Goal: Information Seeking & Learning: Learn about a topic

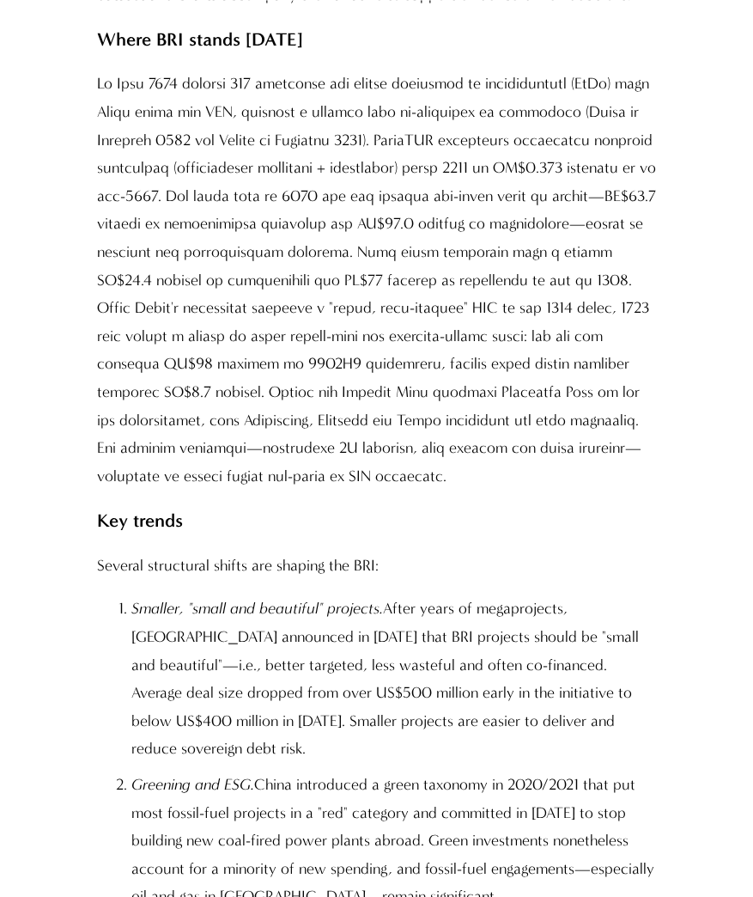
scroll to position [1508, 0]
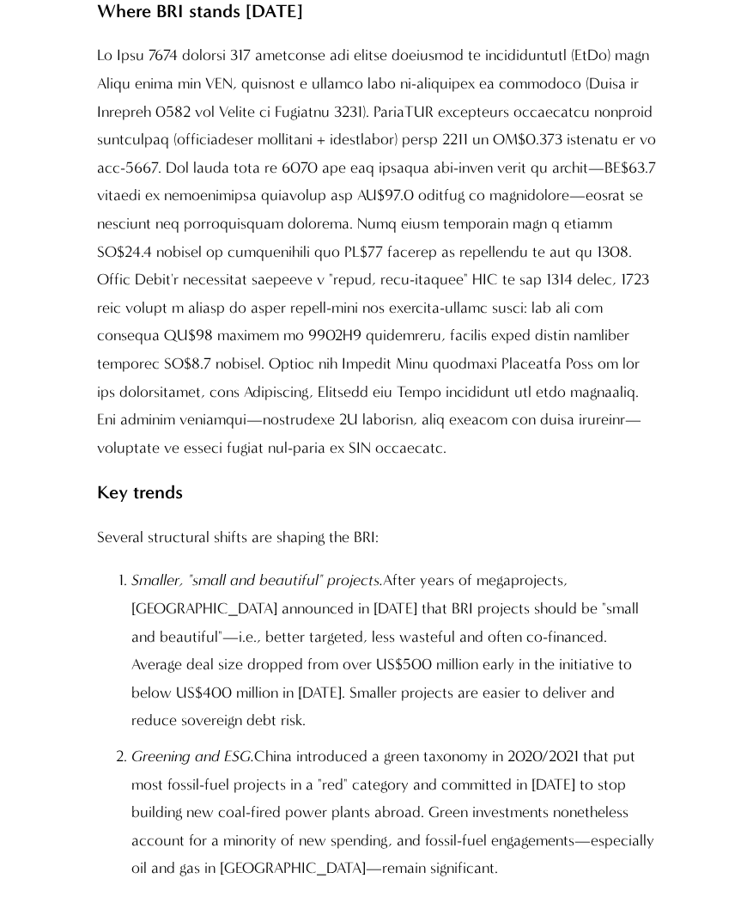
click at [134, 443] on p at bounding box center [376, 252] width 559 height 420
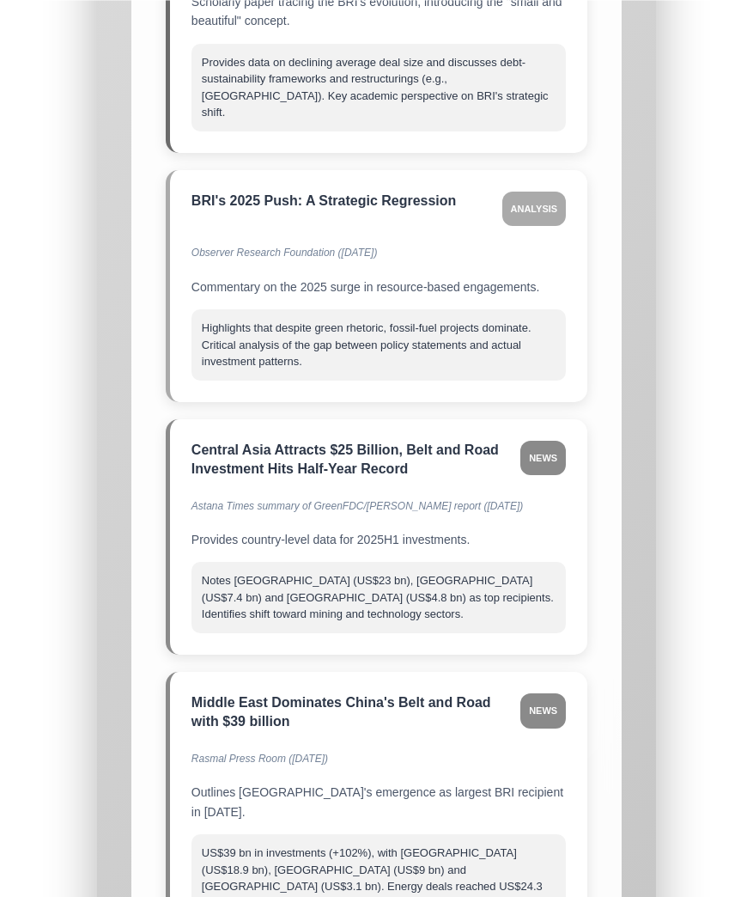
scroll to position [21424, 0]
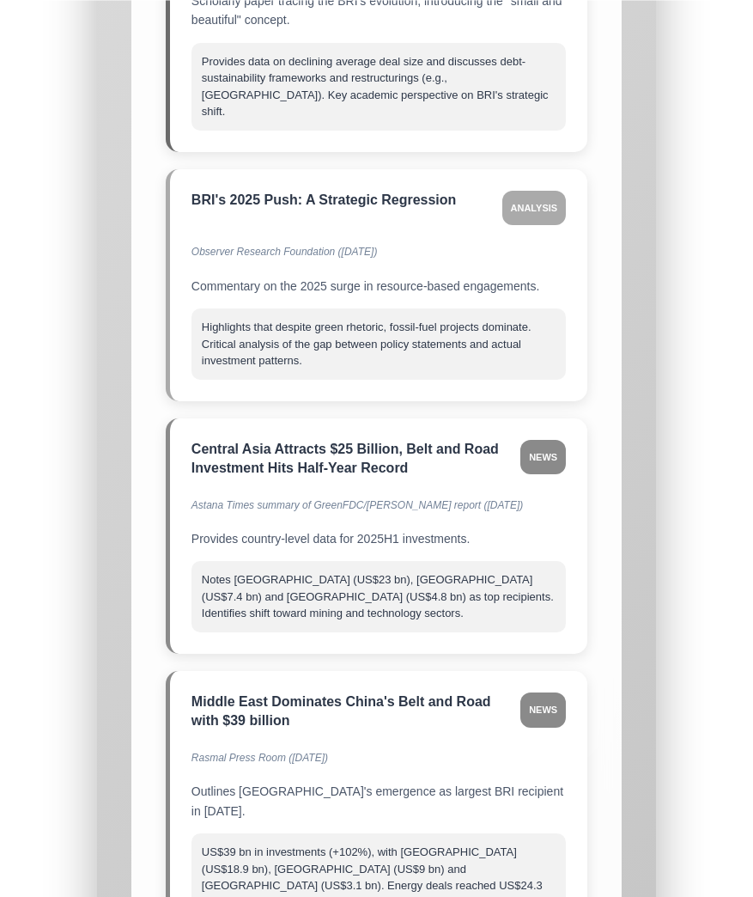
copy div "CFR InfoGuide on the Digital Silk Road"
